Goal: Task Accomplishment & Management: Use online tool/utility

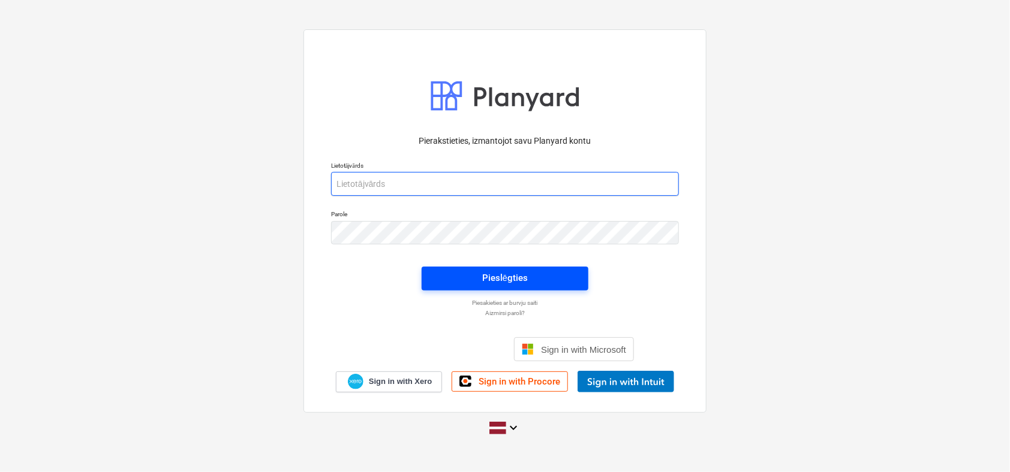
type input "[PERSON_NAME][EMAIL_ADDRESS][DOMAIN_NAME]"
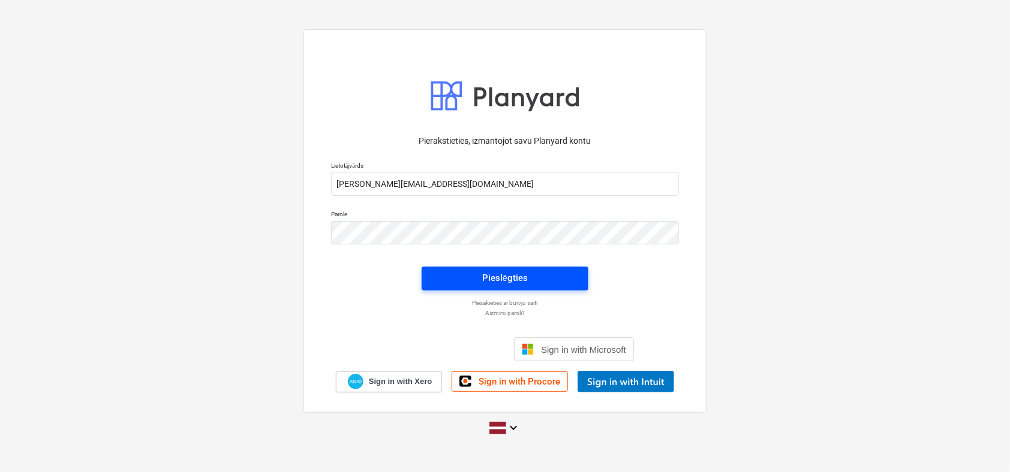
click at [498, 274] on div "Pieslēgties" at bounding box center [505, 278] width 46 height 16
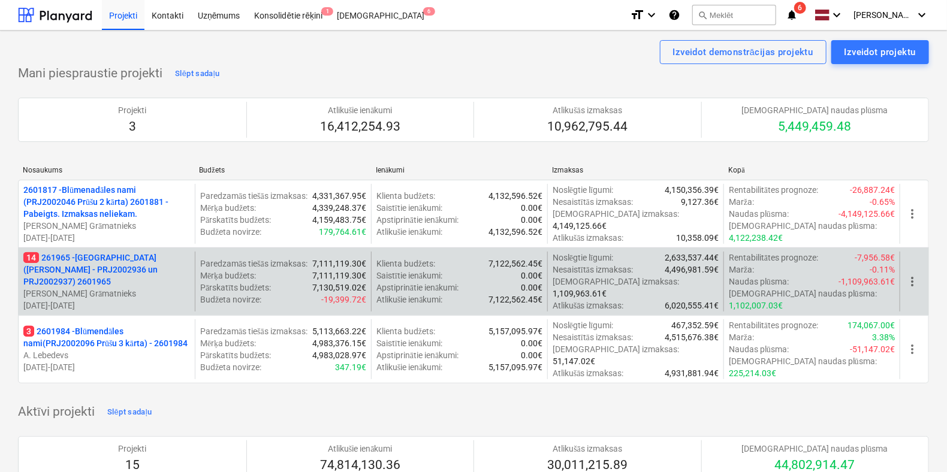
click at [121, 259] on p "14 261965 - [GEOGRAPHIC_DATA] ([PERSON_NAME] - PRJ2002936 un PRJ2002937) 2601965" at bounding box center [106, 270] width 167 height 36
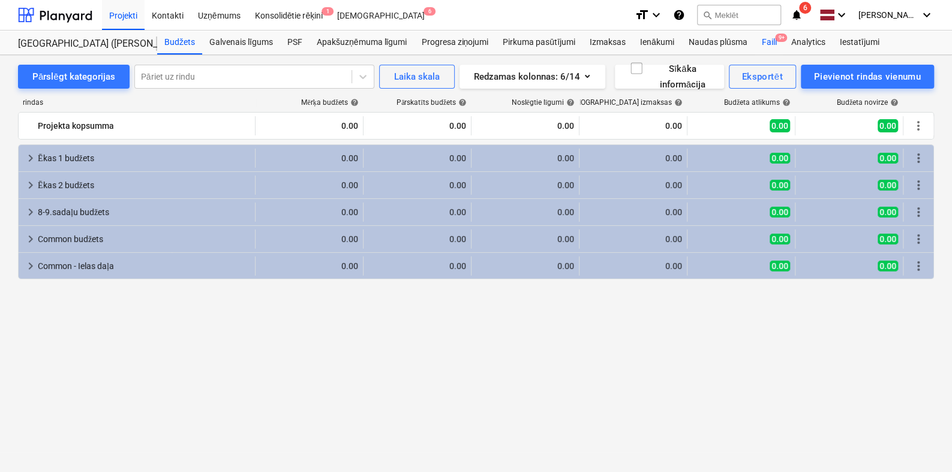
click at [764, 38] on div "Faili 9+" at bounding box center [768, 43] width 29 height 24
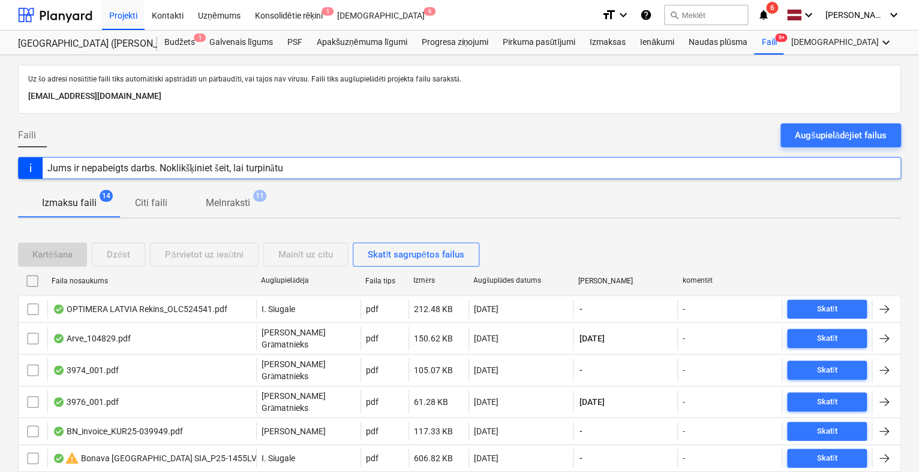
drag, startPoint x: 835, startPoint y: 136, endPoint x: 814, endPoint y: 139, distance: 21.3
click at [835, 136] on div "Augšupielādējiet failus" at bounding box center [840, 136] width 92 height 16
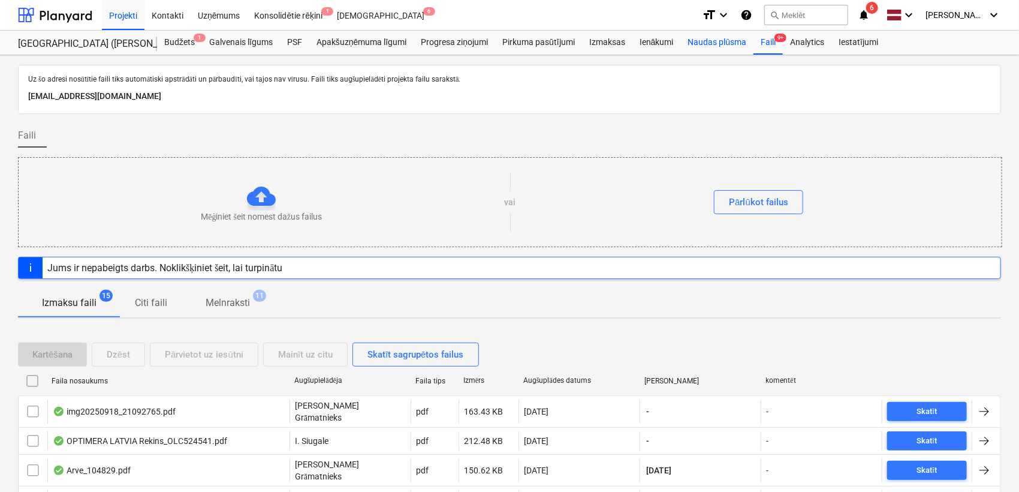
click at [699, 47] on div "Naudas plūsma" at bounding box center [717, 43] width 73 height 24
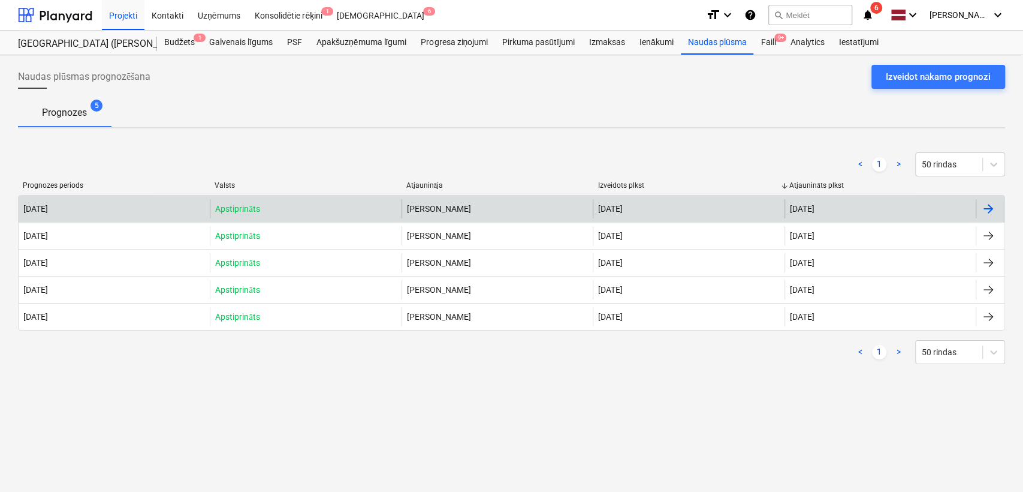
click at [993, 206] on div at bounding box center [988, 208] width 14 height 14
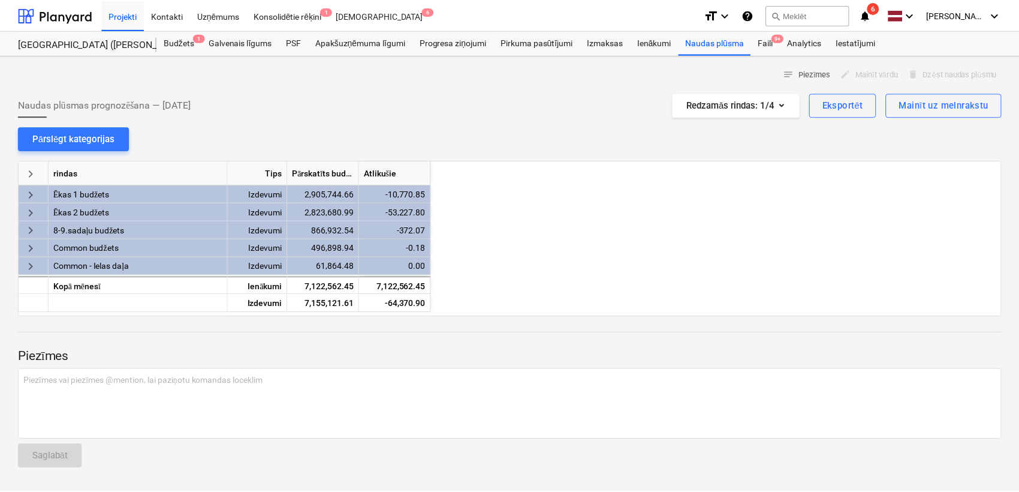
scroll to position [0, 600]
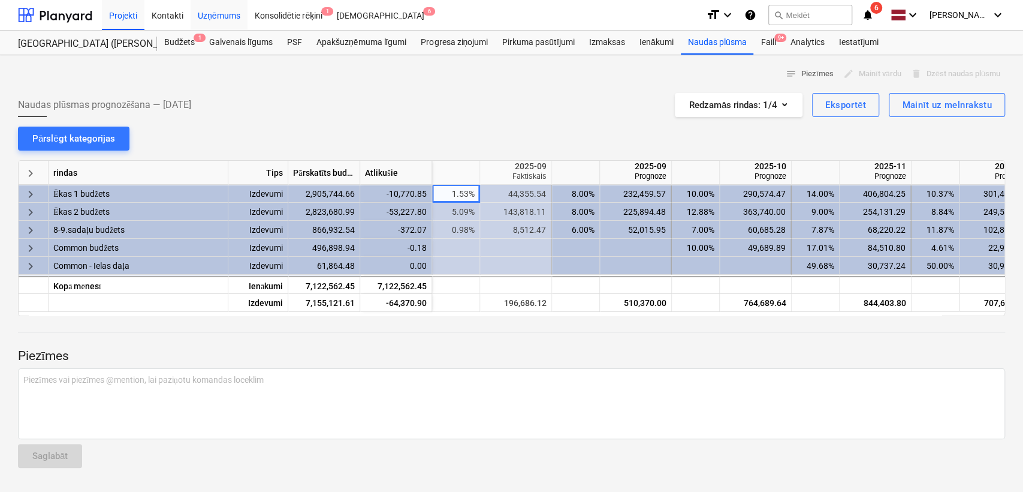
drag, startPoint x: 63, startPoint y: 11, endPoint x: 191, endPoint y: 18, distance: 128.5
click at [62, 11] on div at bounding box center [55, 15] width 74 height 30
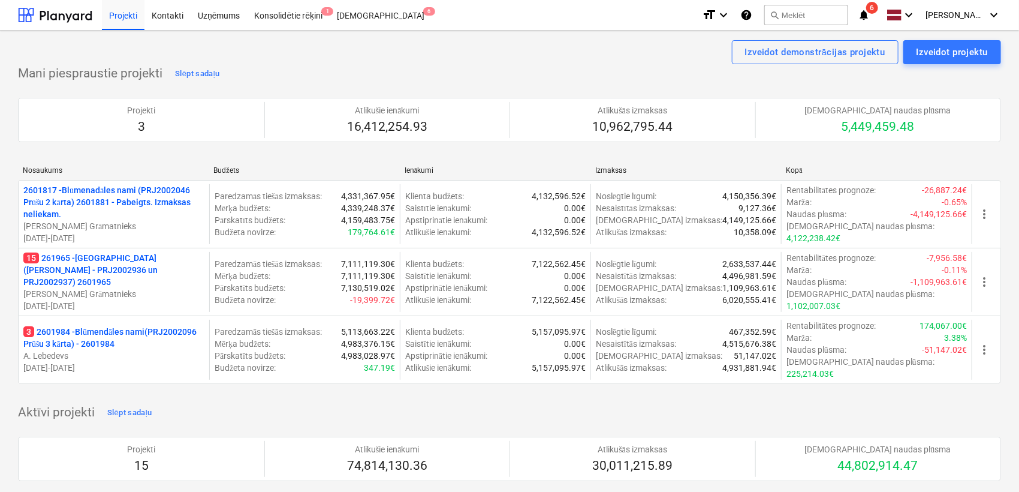
click at [863, 20] on icon "notifications" at bounding box center [864, 15] width 12 height 14
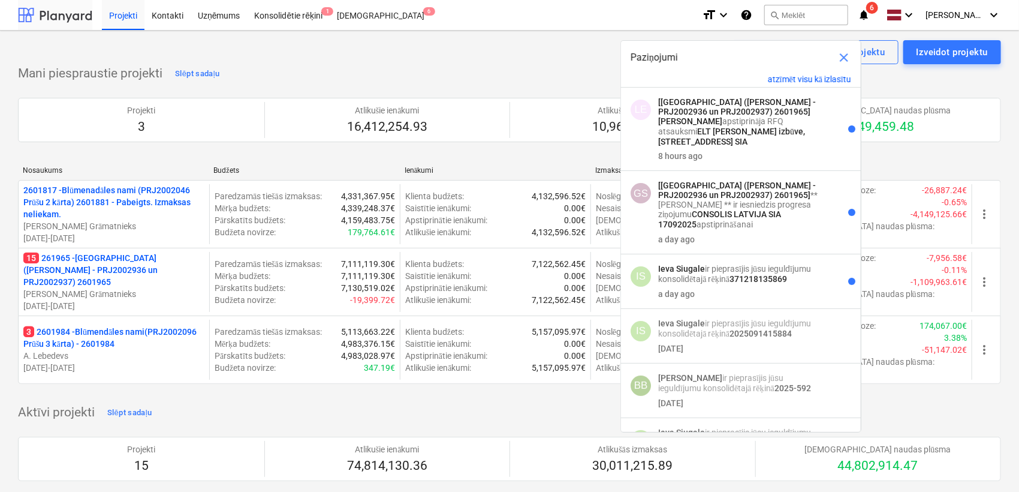
click at [74, 12] on div at bounding box center [55, 15] width 74 height 30
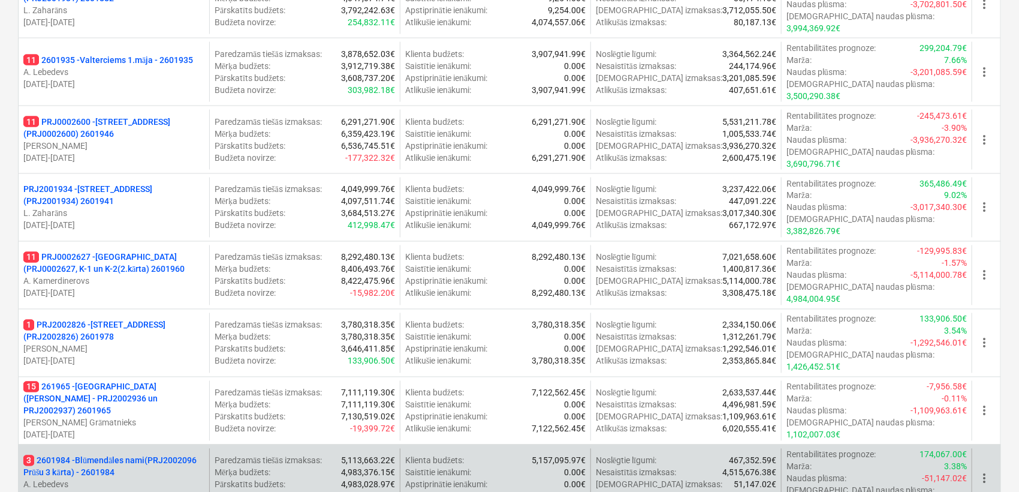
scroll to position [977, 0]
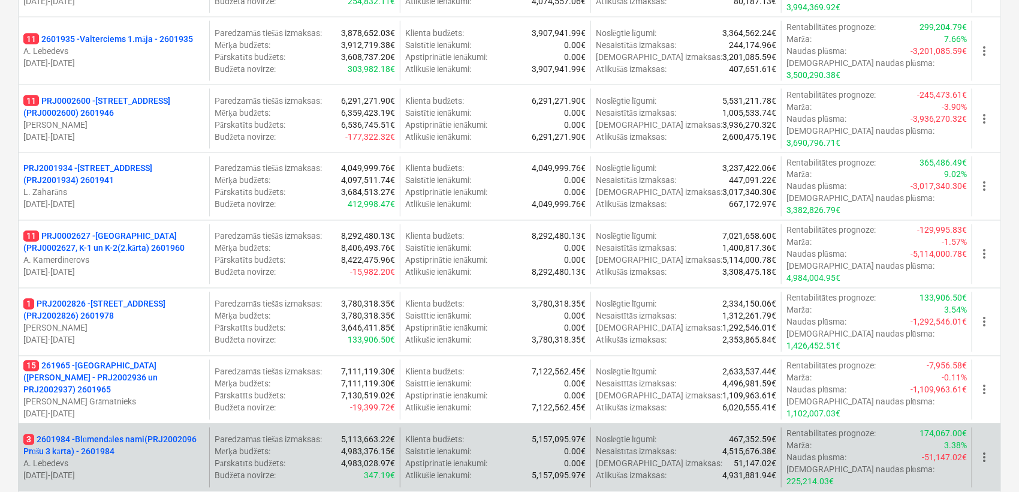
click at [105, 433] on p "3 2601984 - Blūmendāles nami(PRJ2002096 Prūšu 3 kārta) - 2601984" at bounding box center [113, 445] width 181 height 24
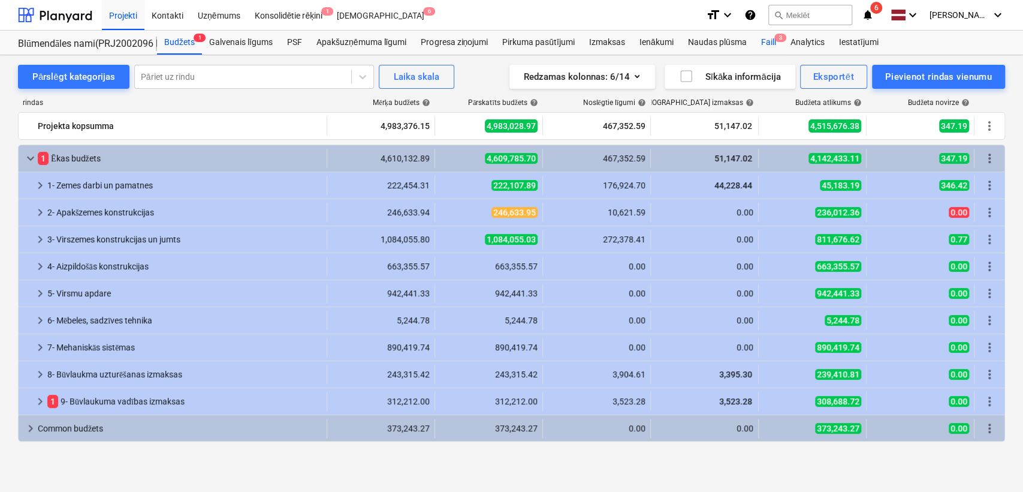
click at [766, 44] on div "Faili 3" at bounding box center [768, 43] width 29 height 24
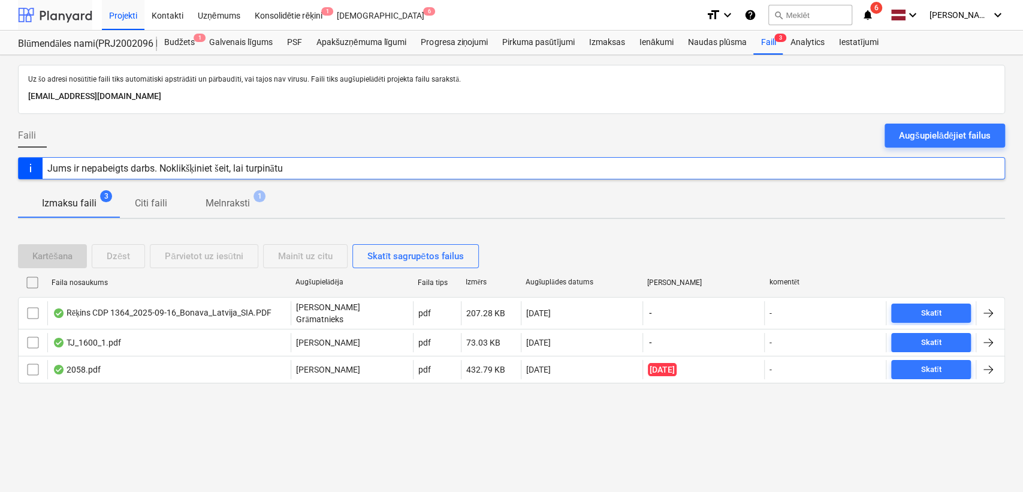
click at [41, 13] on div at bounding box center [55, 15] width 74 height 30
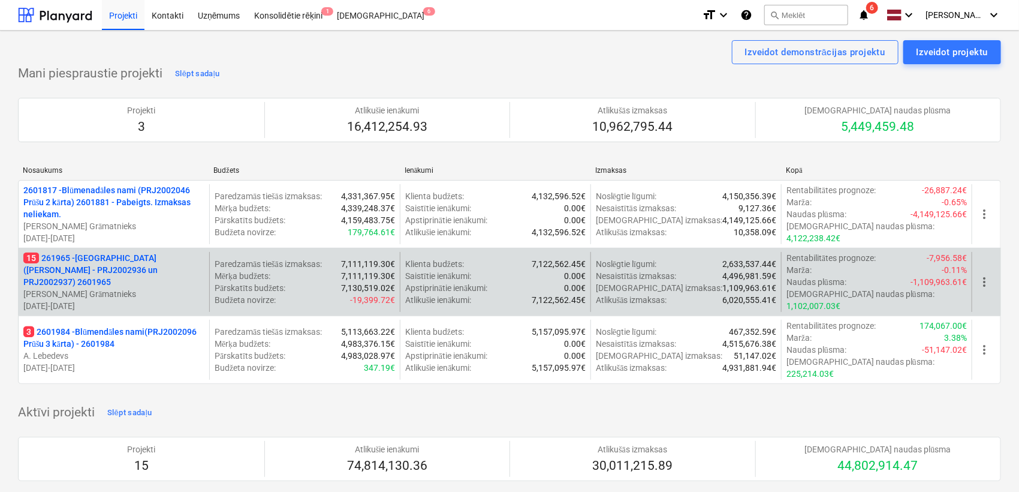
click at [155, 263] on p "15 261965 - [GEOGRAPHIC_DATA] ([PERSON_NAME] - PRJ2002936 un PRJ2002937) 2601965" at bounding box center [113, 270] width 181 height 36
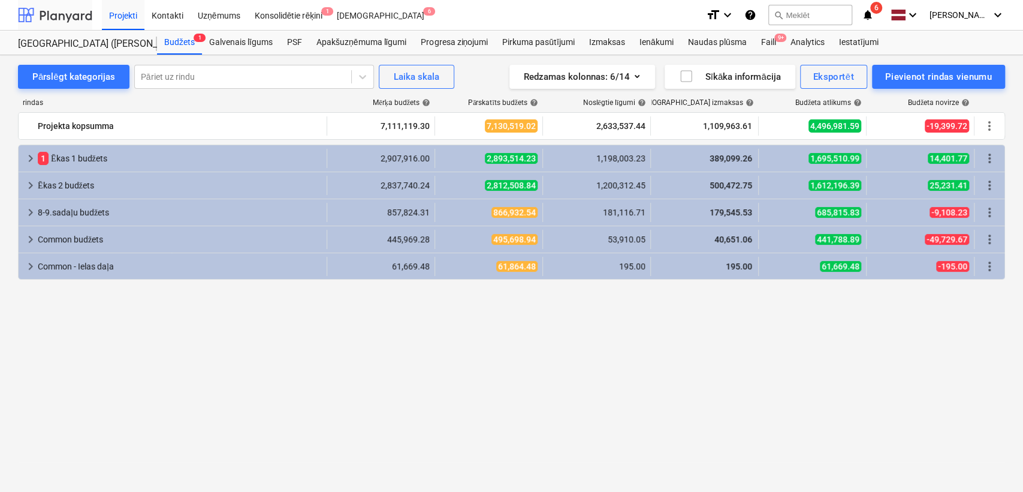
click at [59, 14] on div at bounding box center [55, 15] width 74 height 30
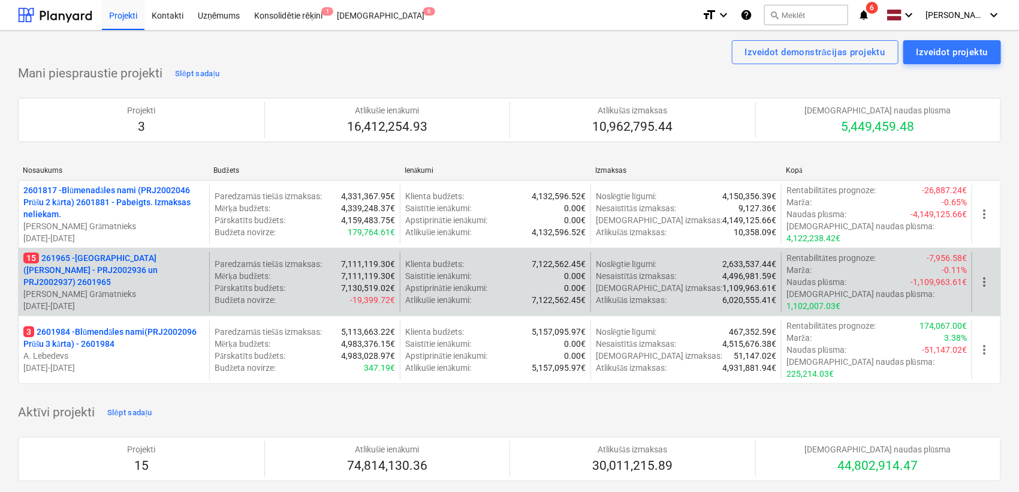
click at [125, 269] on p "15 261965 - [GEOGRAPHIC_DATA] ([PERSON_NAME] - PRJ2002936 un PRJ2002937) 2601965" at bounding box center [113, 270] width 181 height 36
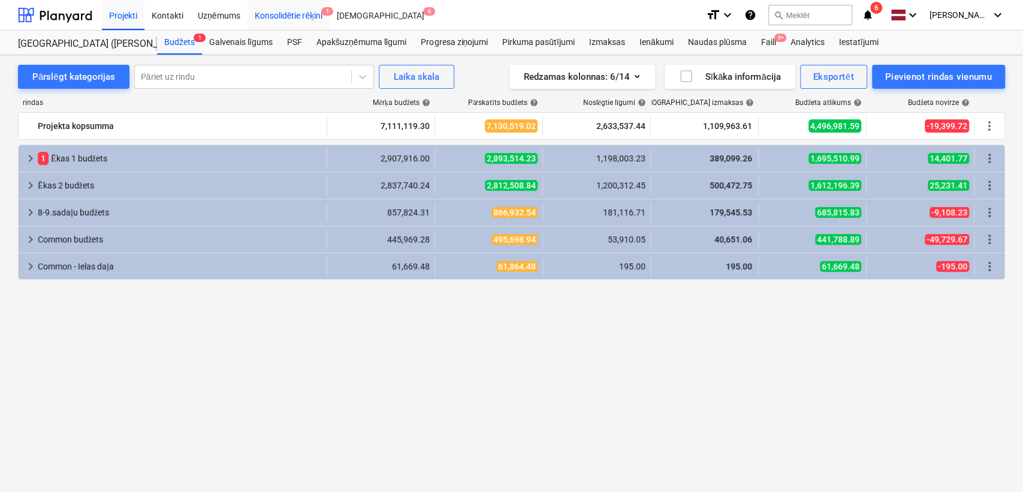
click at [307, 13] on div "Konsolidētie rēķini 1" at bounding box center [289, 14] width 83 height 31
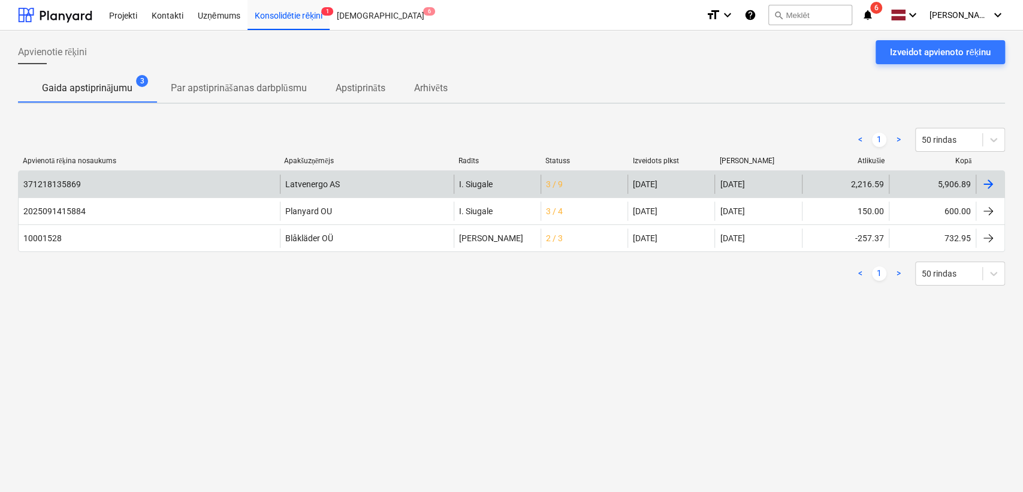
click at [993, 188] on div at bounding box center [988, 184] width 14 height 14
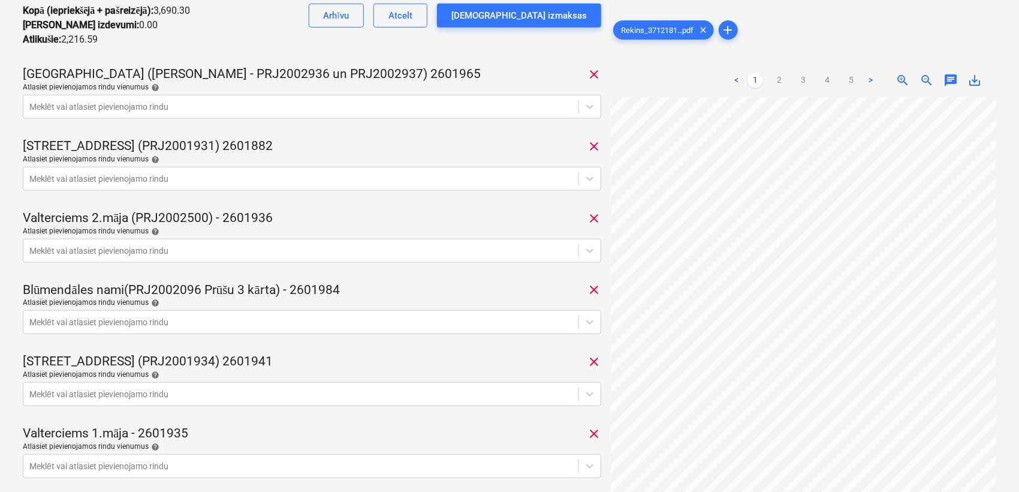
scroll to position [355, 0]
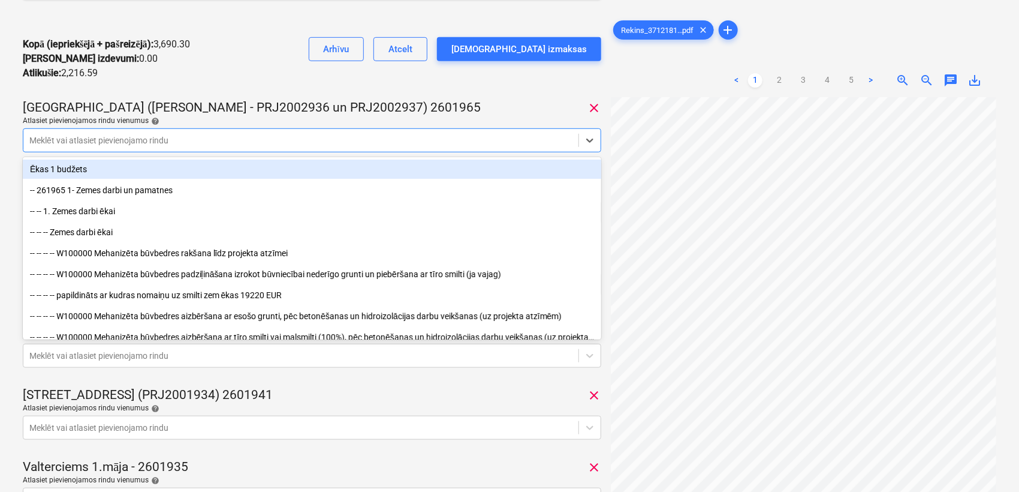
click at [442, 146] on div "Meklēt vai atlasiet pievienojamo rindu" at bounding box center [300, 140] width 555 height 17
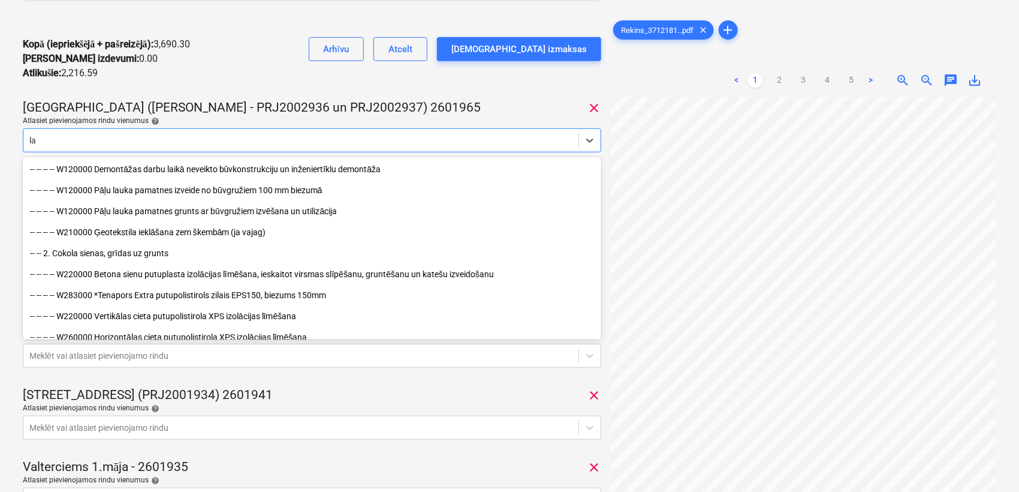
type input "l"
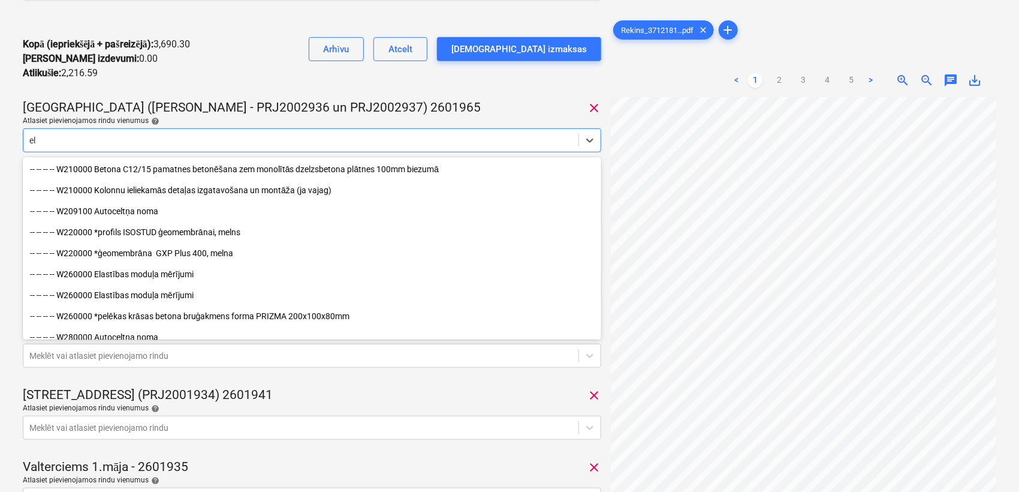
type input "e"
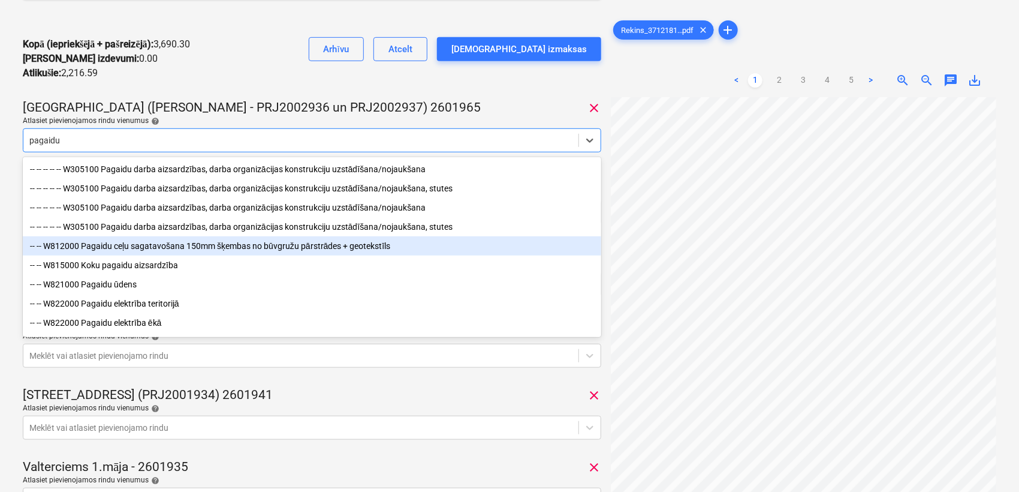
scroll to position [41, 0]
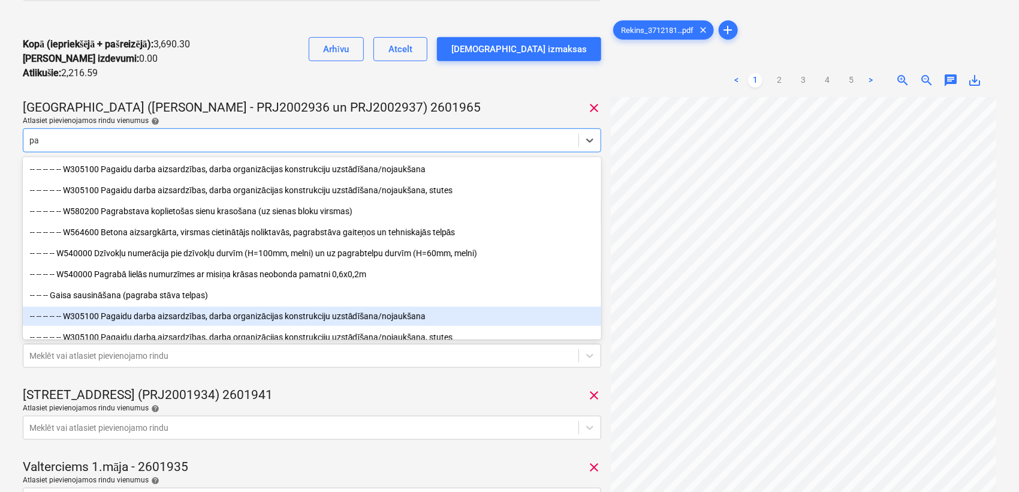
type input "p"
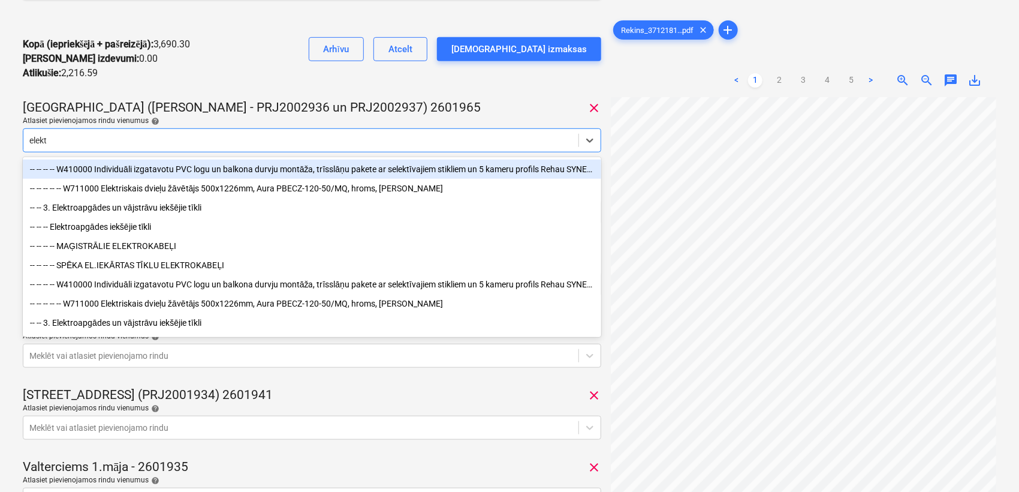
type input "elektr"
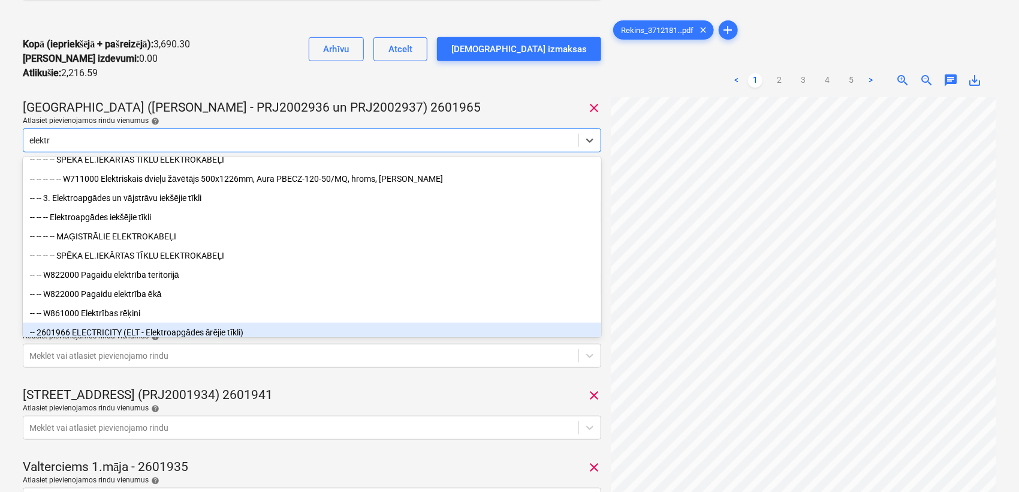
scroll to position [140, 0]
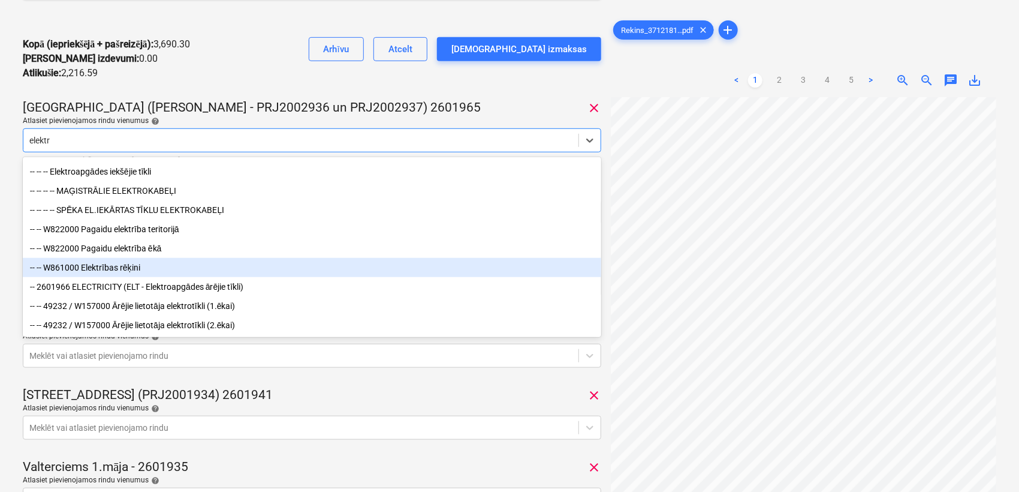
click at [165, 273] on div "-- -- W861000 Elektrības rēķini" at bounding box center [312, 267] width 579 height 19
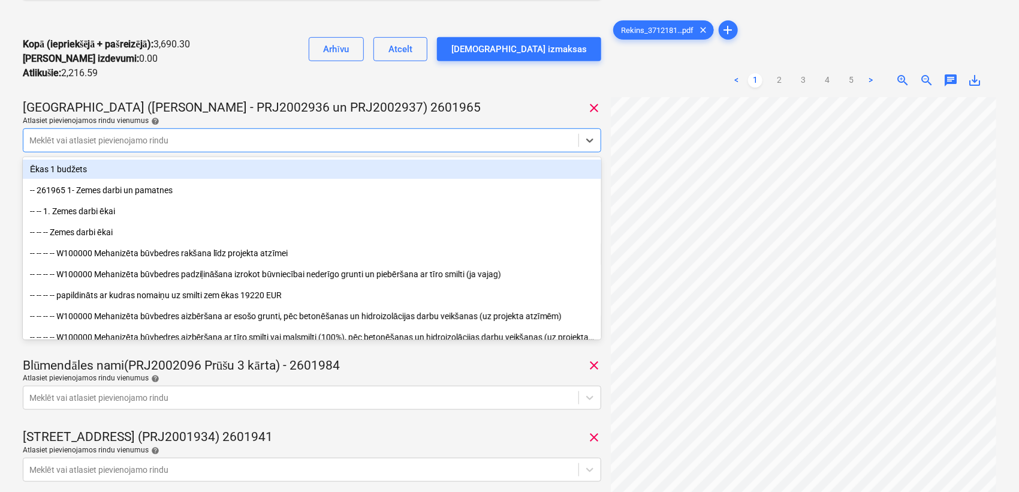
click at [479, 97] on div "371218135869 Konsolidētā rēķina kopējā summa 5,906.89 Apakšuzņēmējs Latvenergo …" at bounding box center [312, 172] width 579 height 964
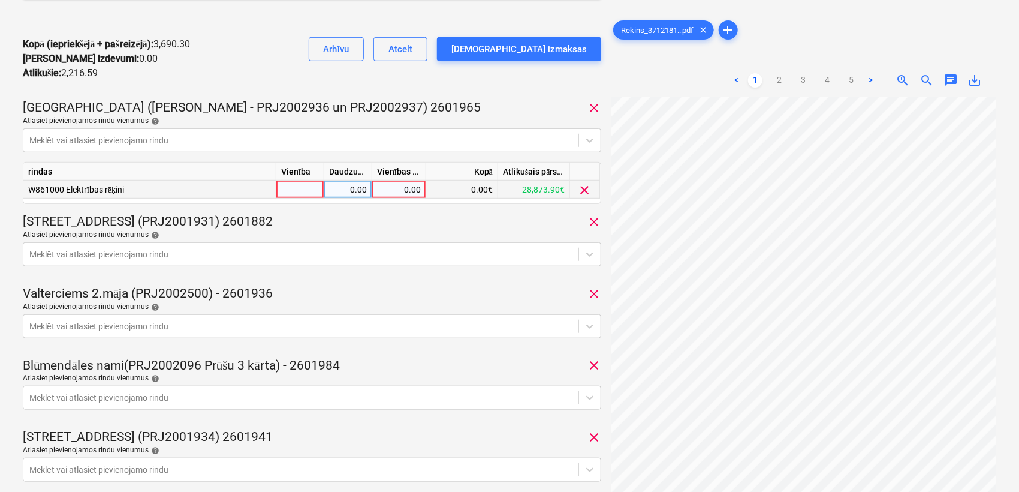
click at [414, 191] on div "0.00" at bounding box center [399, 189] width 44 height 18
type input "194.10"
click at [440, 227] on div "[STREET_ADDRESS] (PRJ2001931) 2601882 clear" at bounding box center [312, 221] width 579 height 17
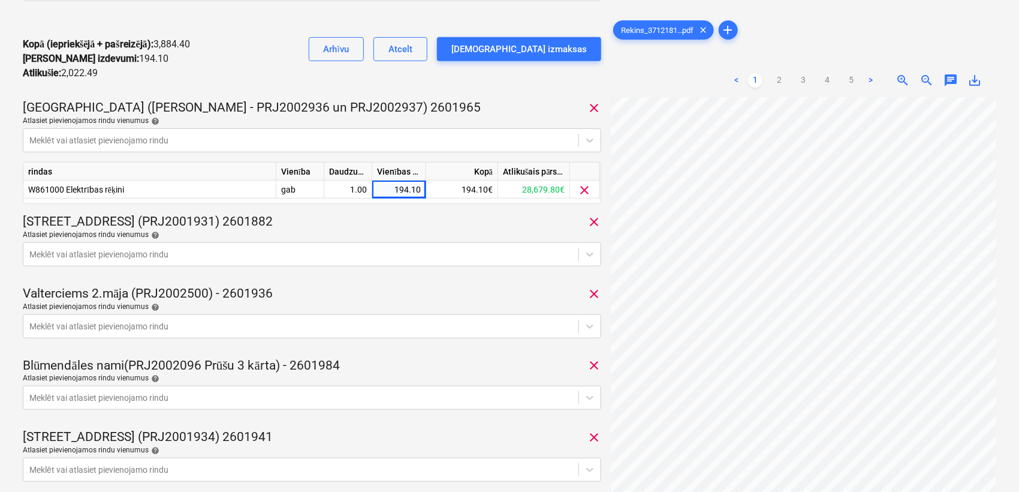
click at [441, 228] on div "[STREET_ADDRESS] (PRJ2001931) 2601882 clear" at bounding box center [312, 221] width 579 height 17
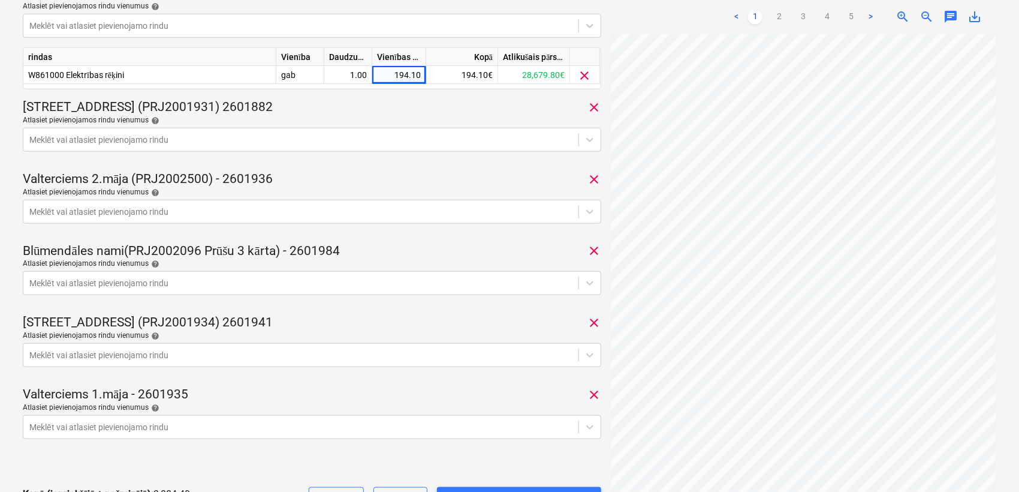
scroll to position [622, 0]
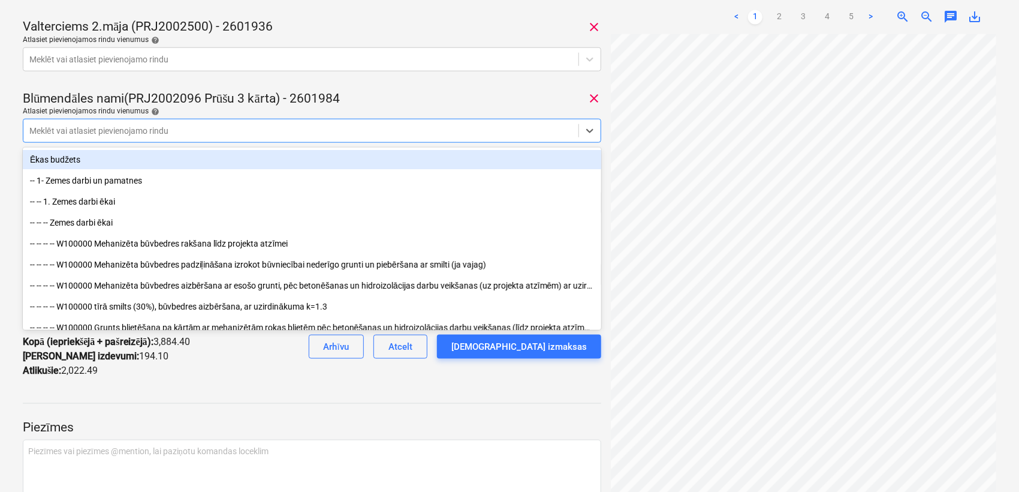
click at [438, 131] on div at bounding box center [300, 131] width 543 height 12
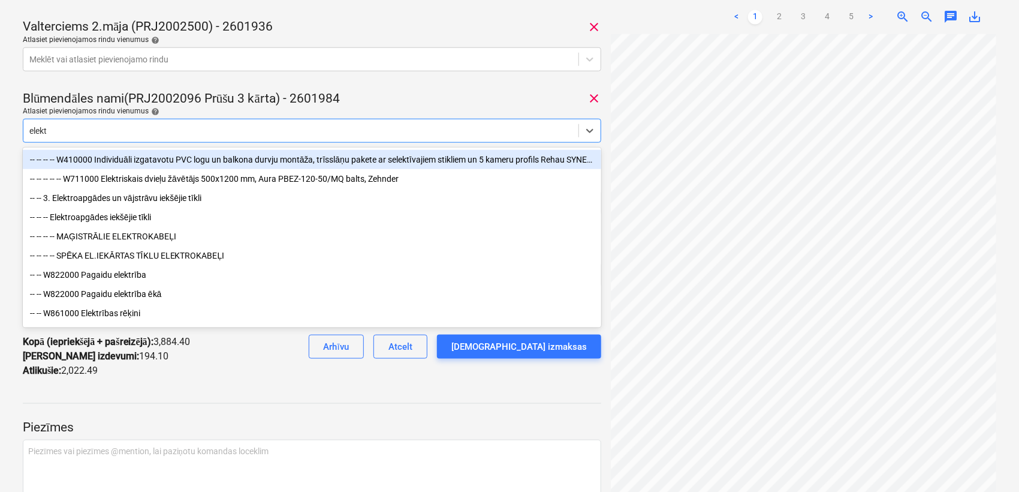
type input "elektr"
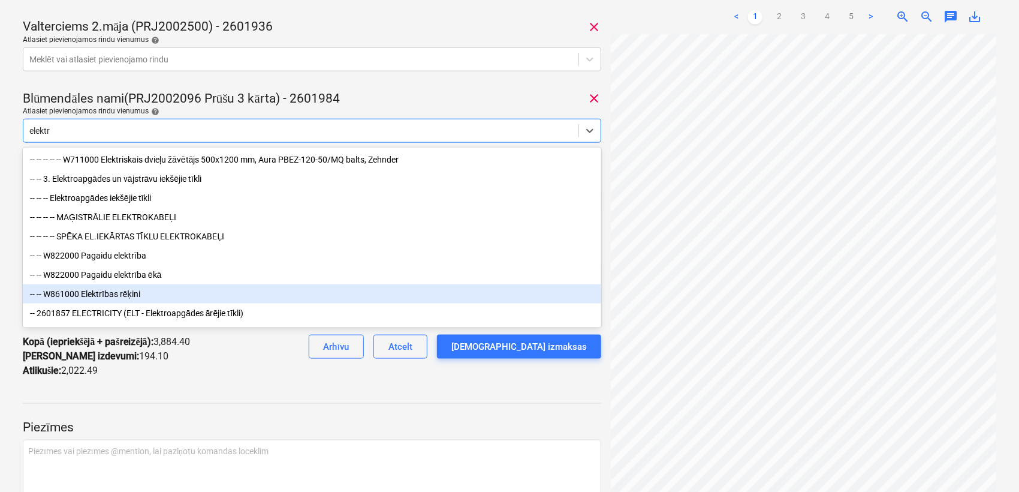
click at [159, 302] on div "-- -- W861000 Elektrības rēķini" at bounding box center [312, 293] width 579 height 19
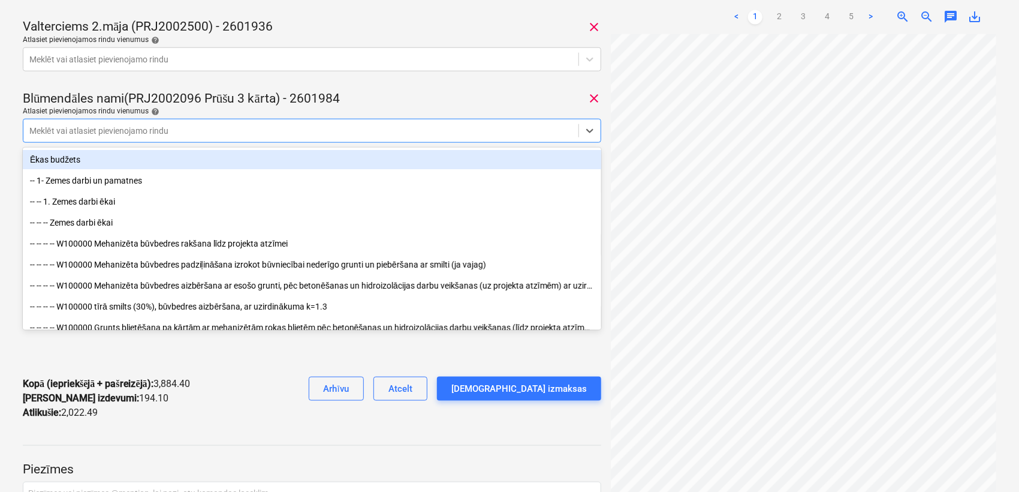
click at [395, 102] on div "Blūmendāles nami(PRJ2002096 Prūšu 3 kārta) - 2601984 clear" at bounding box center [312, 99] width 579 height 17
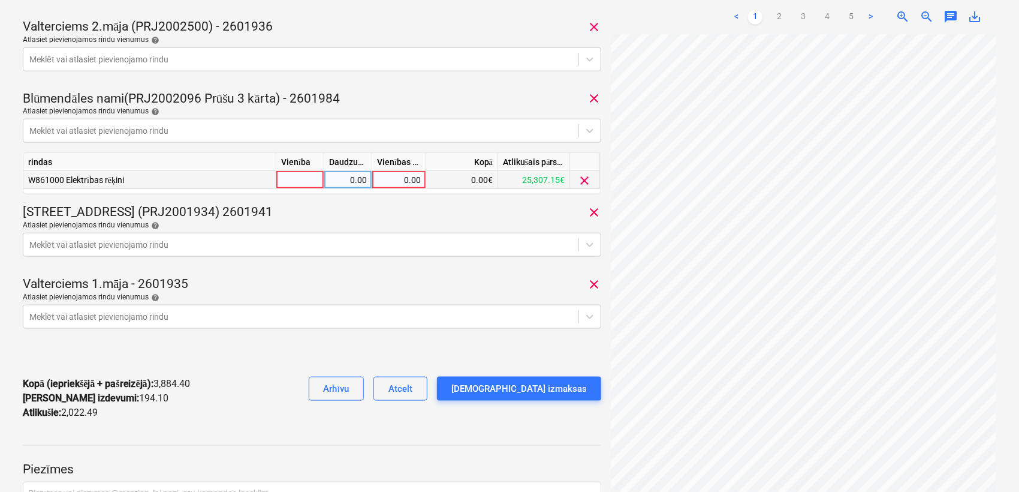
click at [408, 180] on div "0.00" at bounding box center [399, 180] width 44 height 18
type input "160.86"
click at [421, 204] on div "[PERSON_NAME][STREET_ADDRESS] (PRJ2001934) 2601941 clear" at bounding box center [312, 212] width 579 height 17
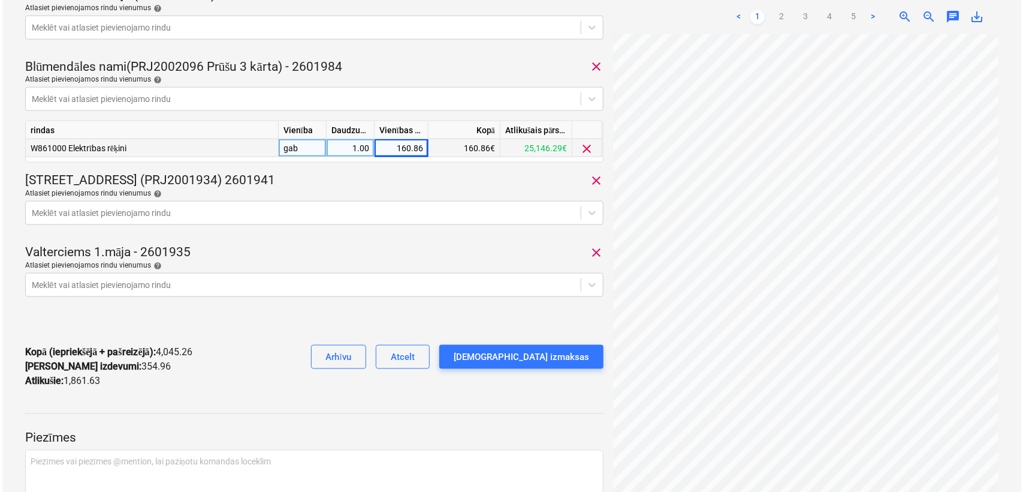
scroll to position [735, 0]
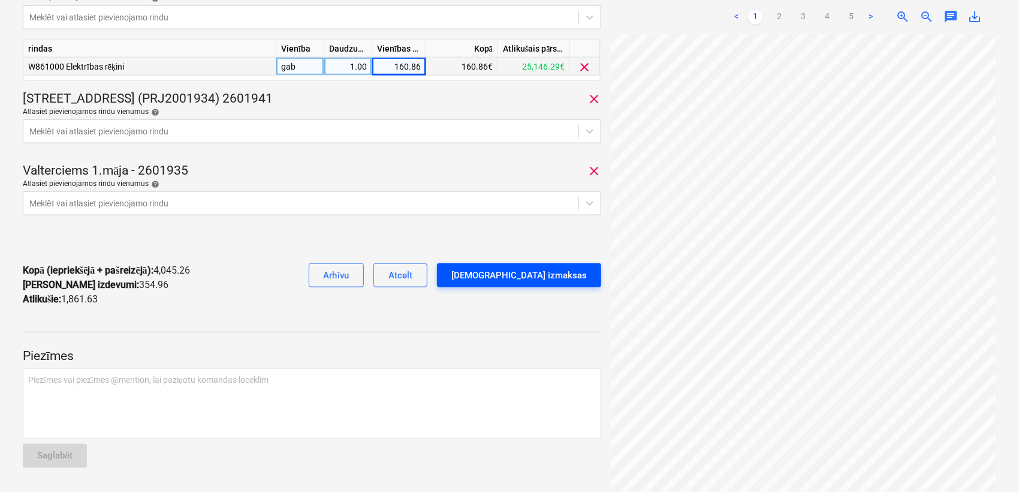
click at [523, 277] on div "[DEMOGRAPHIC_DATA] izmaksas" at bounding box center [519, 275] width 136 height 16
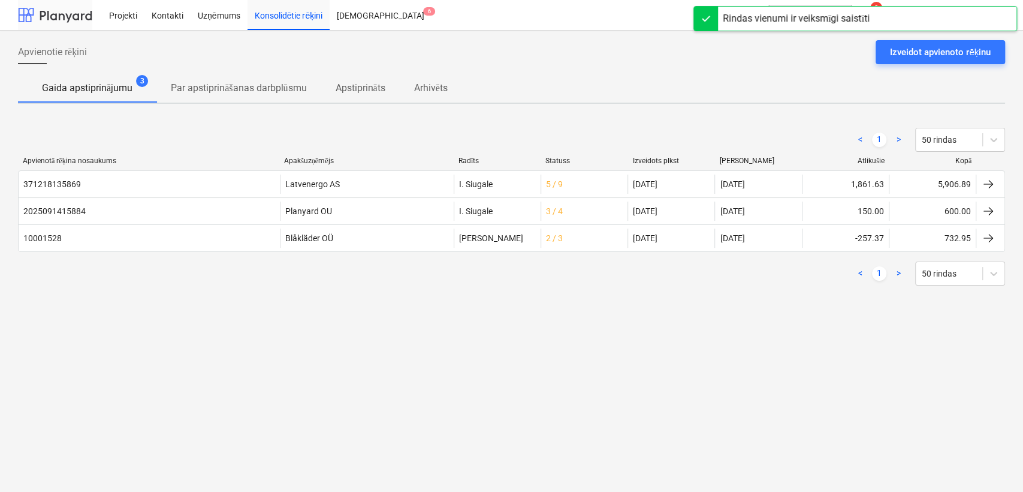
click at [53, 13] on div at bounding box center [55, 15] width 74 height 30
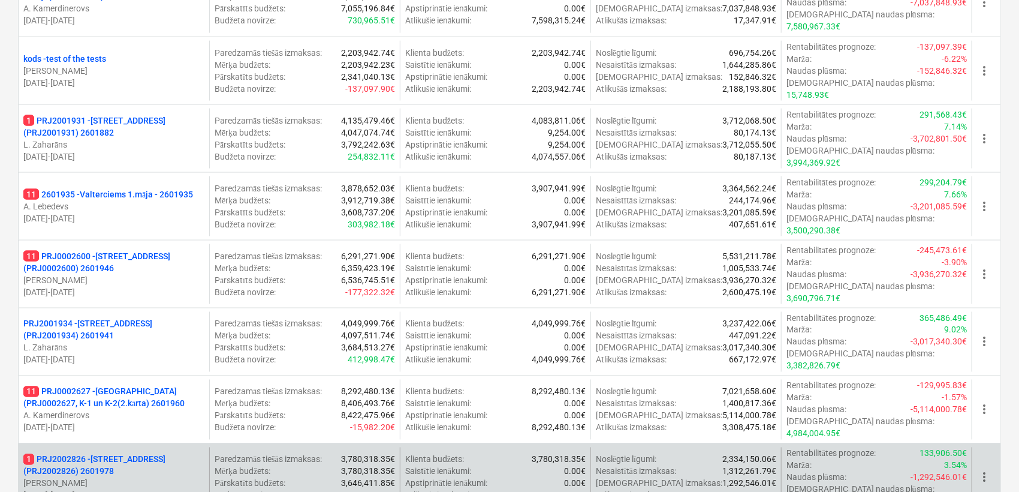
scroll to position [799, 0]
